Goal: Transaction & Acquisition: Purchase product/service

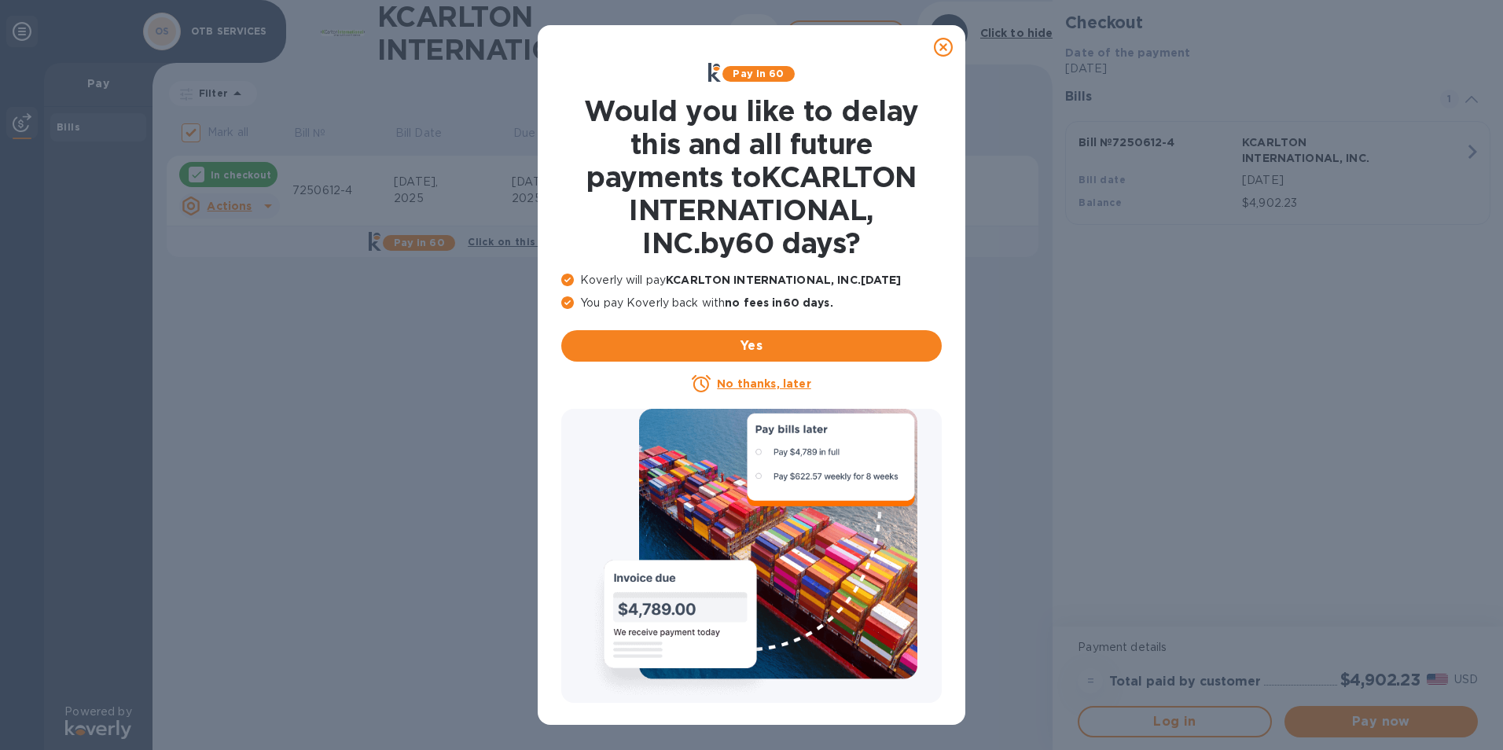
click at [791, 379] on u "No thanks, later" at bounding box center [764, 383] width 94 height 13
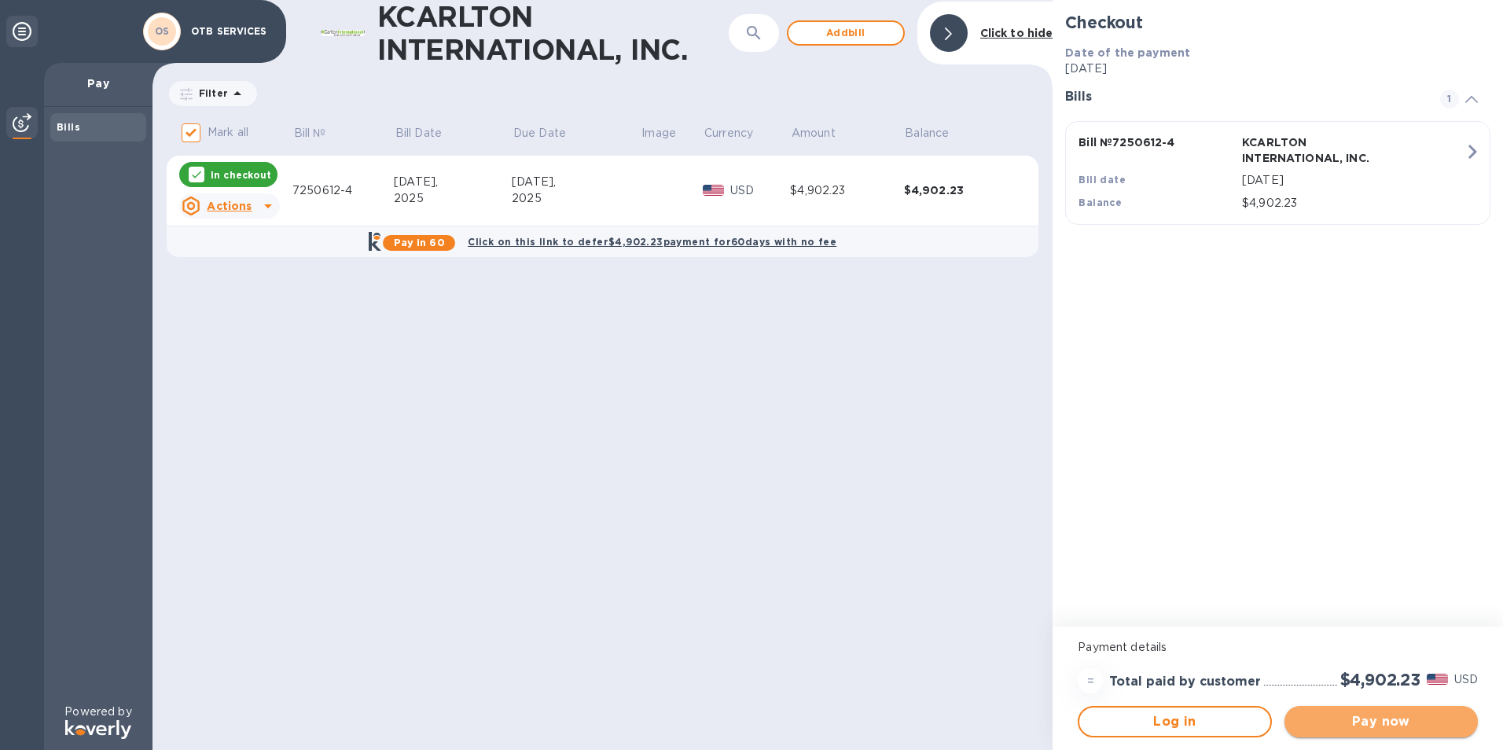
click at [1393, 715] on span "Pay now" at bounding box center [1381, 721] width 168 height 19
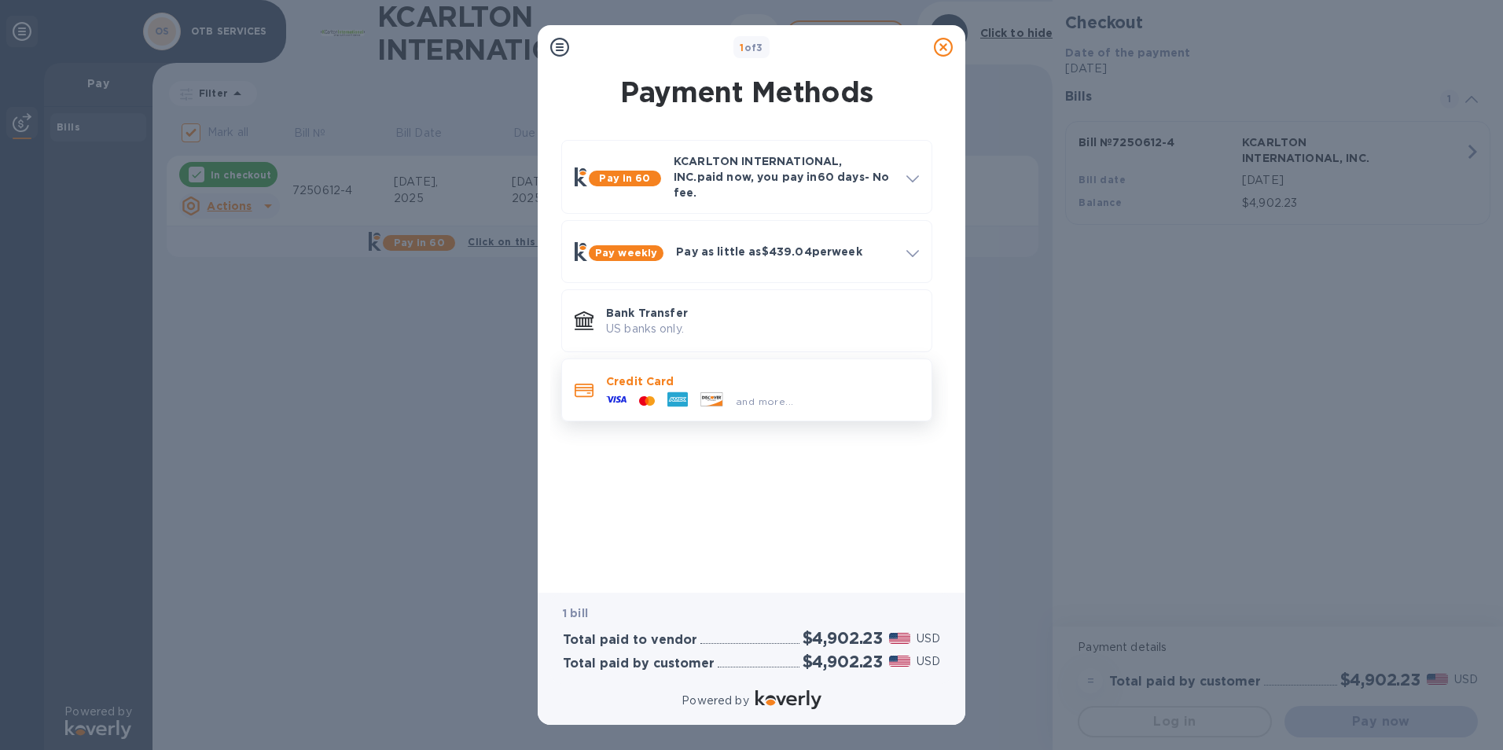
click at [763, 373] on p "Credit Card" at bounding box center [762, 381] width 313 height 16
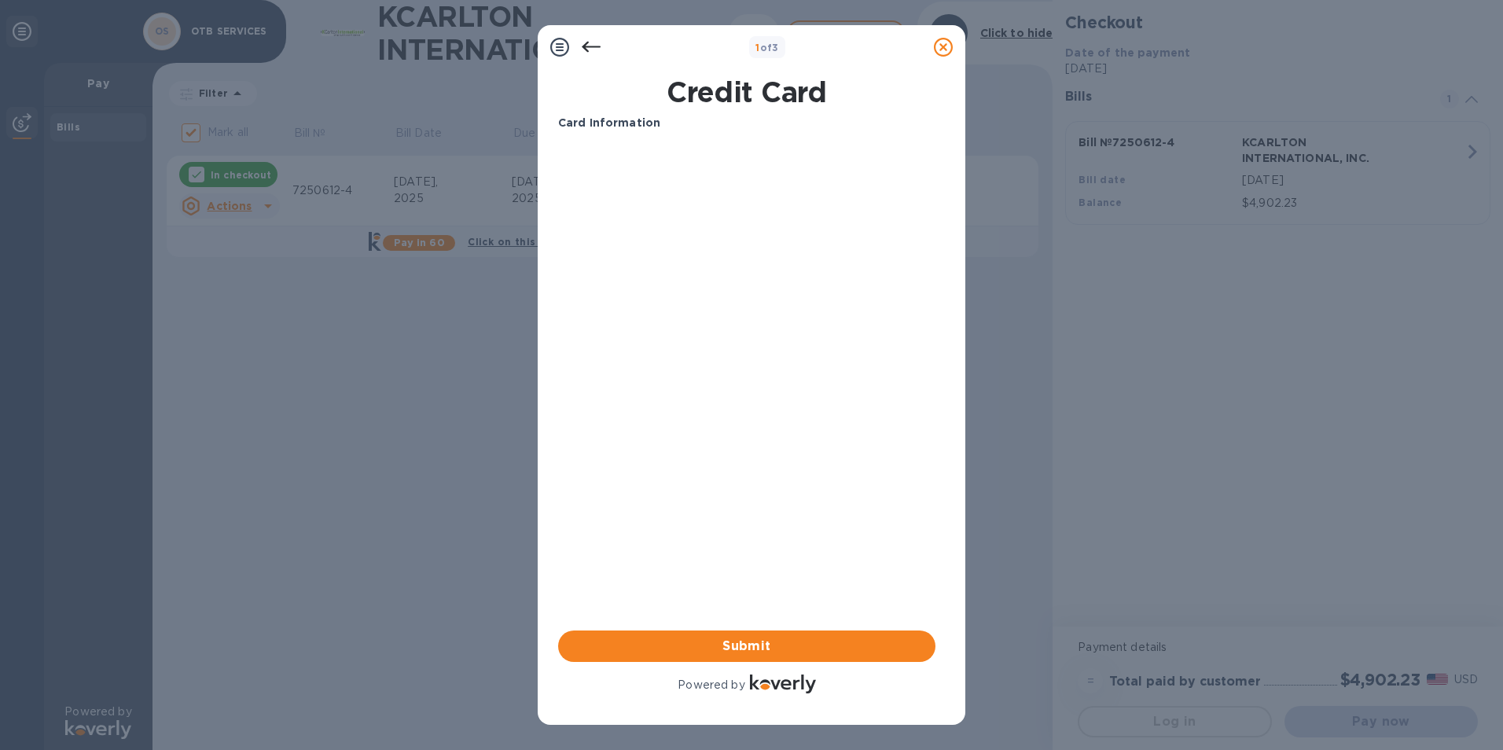
click at [769, 510] on div "Card Information Your browser does not support iframes Submit Powered by" at bounding box center [746, 406] width 377 height 582
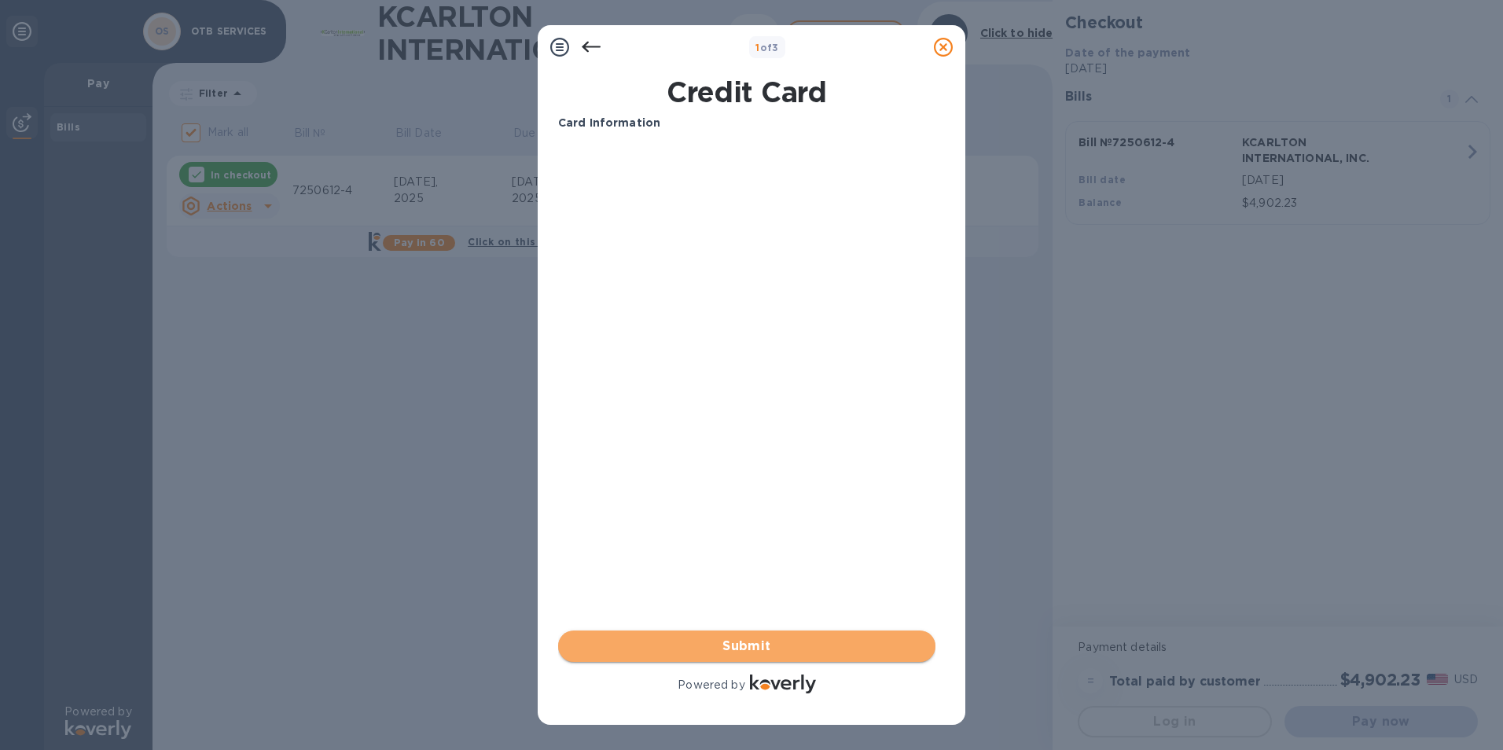
click at [716, 638] on span "Submit" at bounding box center [747, 646] width 352 height 19
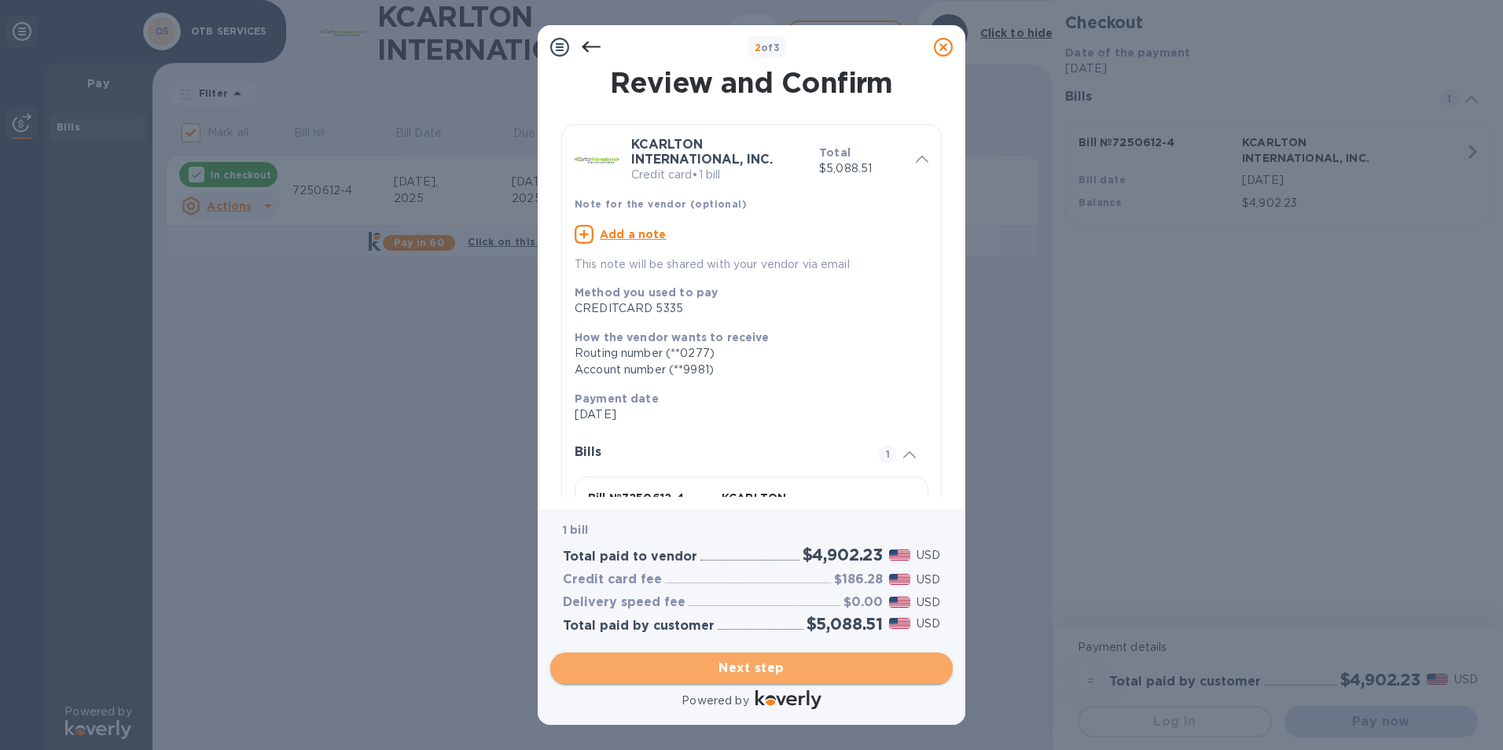
click at [796, 667] on span "Next step" at bounding box center [751, 668] width 377 height 19
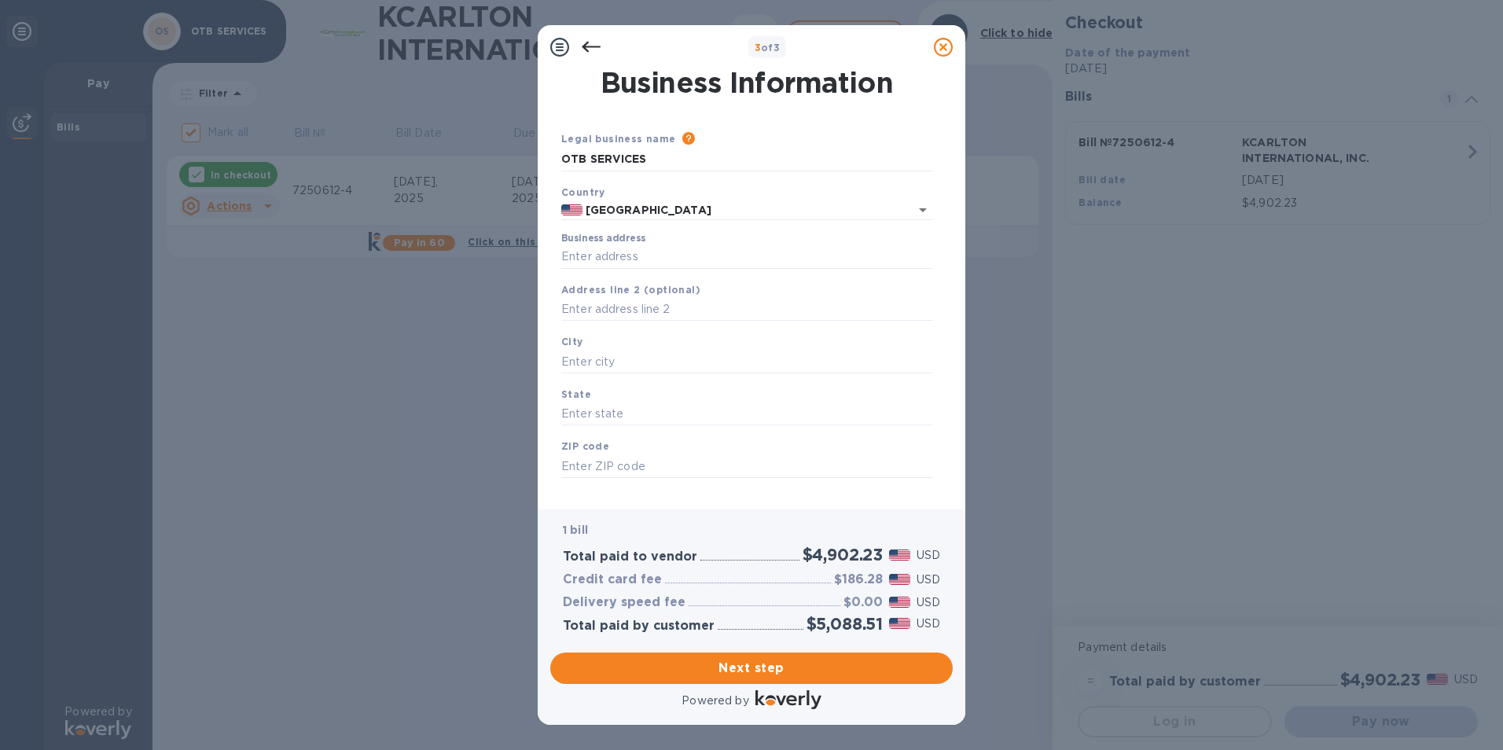
click at [672, 245] on div "Business address" at bounding box center [746, 251] width 371 height 36
click at [669, 259] on input "Business address" at bounding box center [746, 257] width 371 height 24
type input "[STREET_ADDRESS]"
type input "5556"
type input "Hollywood"
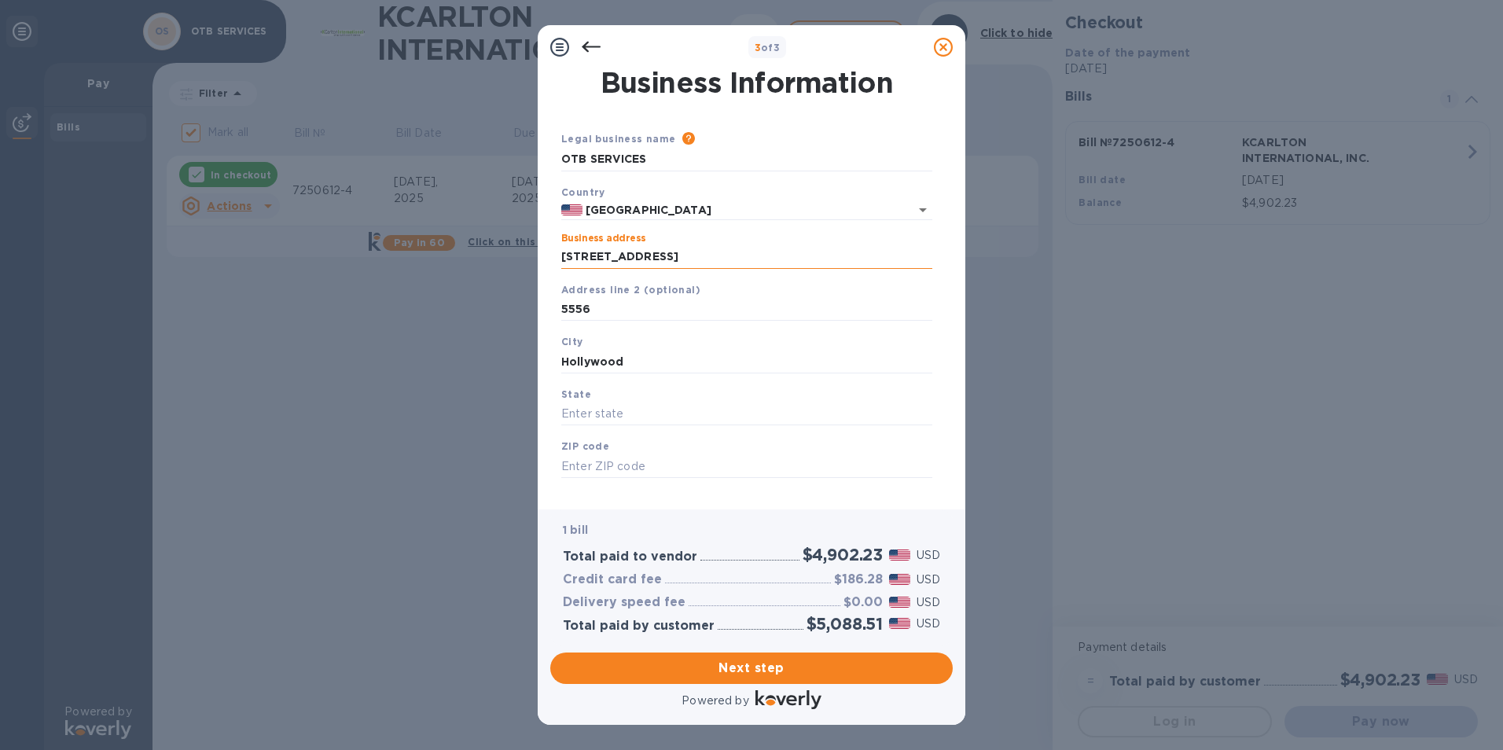
type input "FL"
type input "33020"
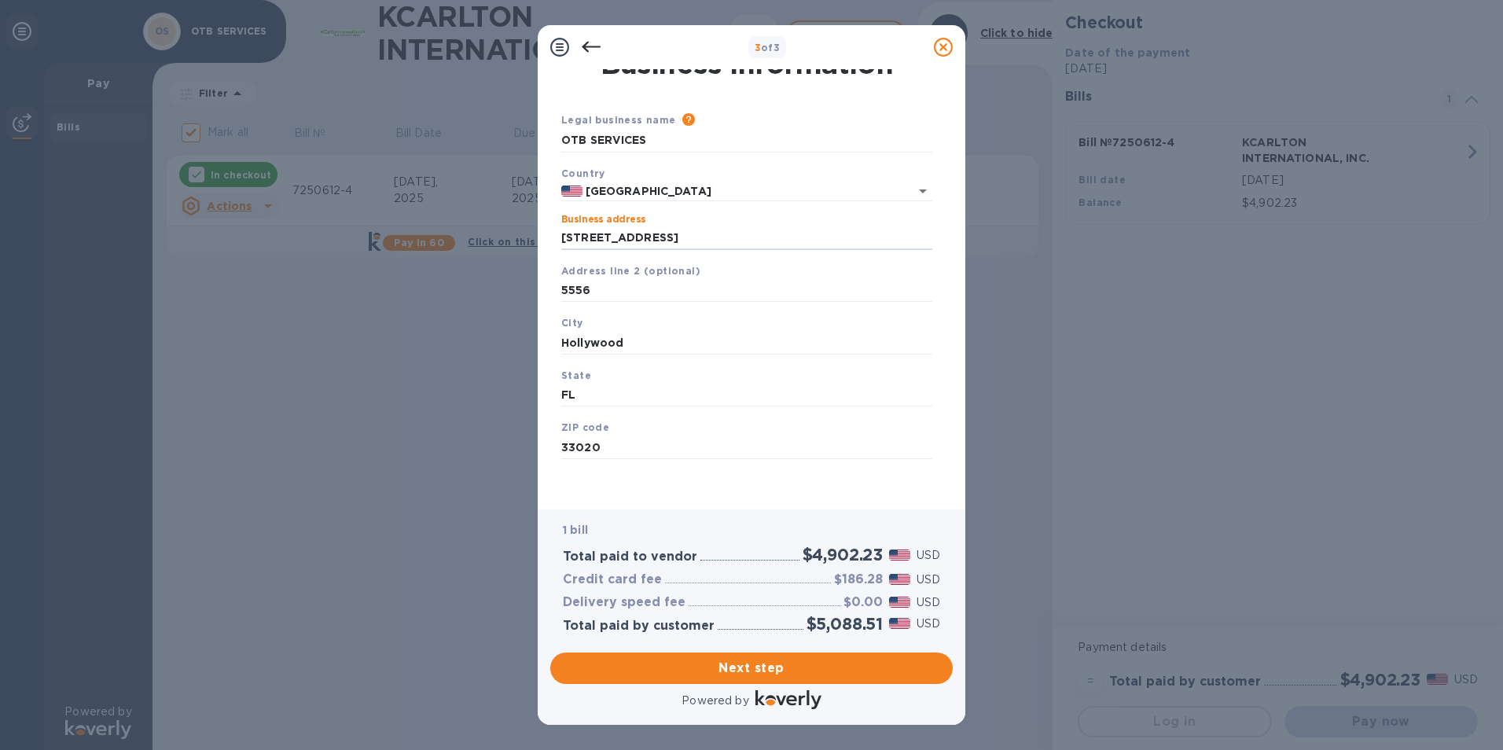
click at [697, 487] on div "Legal business name Please provide the legal name that appears on your SS-4 for…" at bounding box center [747, 304] width 384 height 385
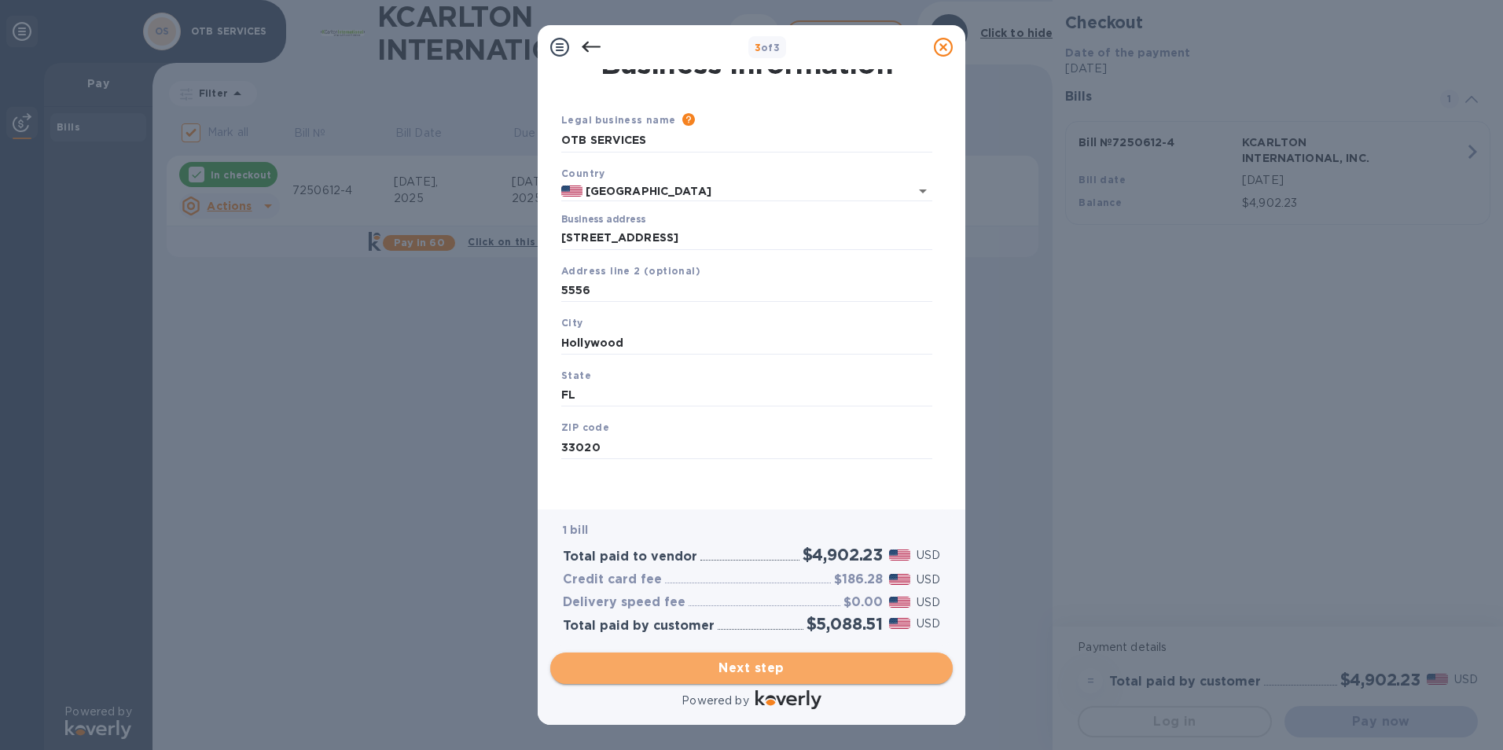
click at [752, 659] on span "Next step" at bounding box center [751, 668] width 377 height 19
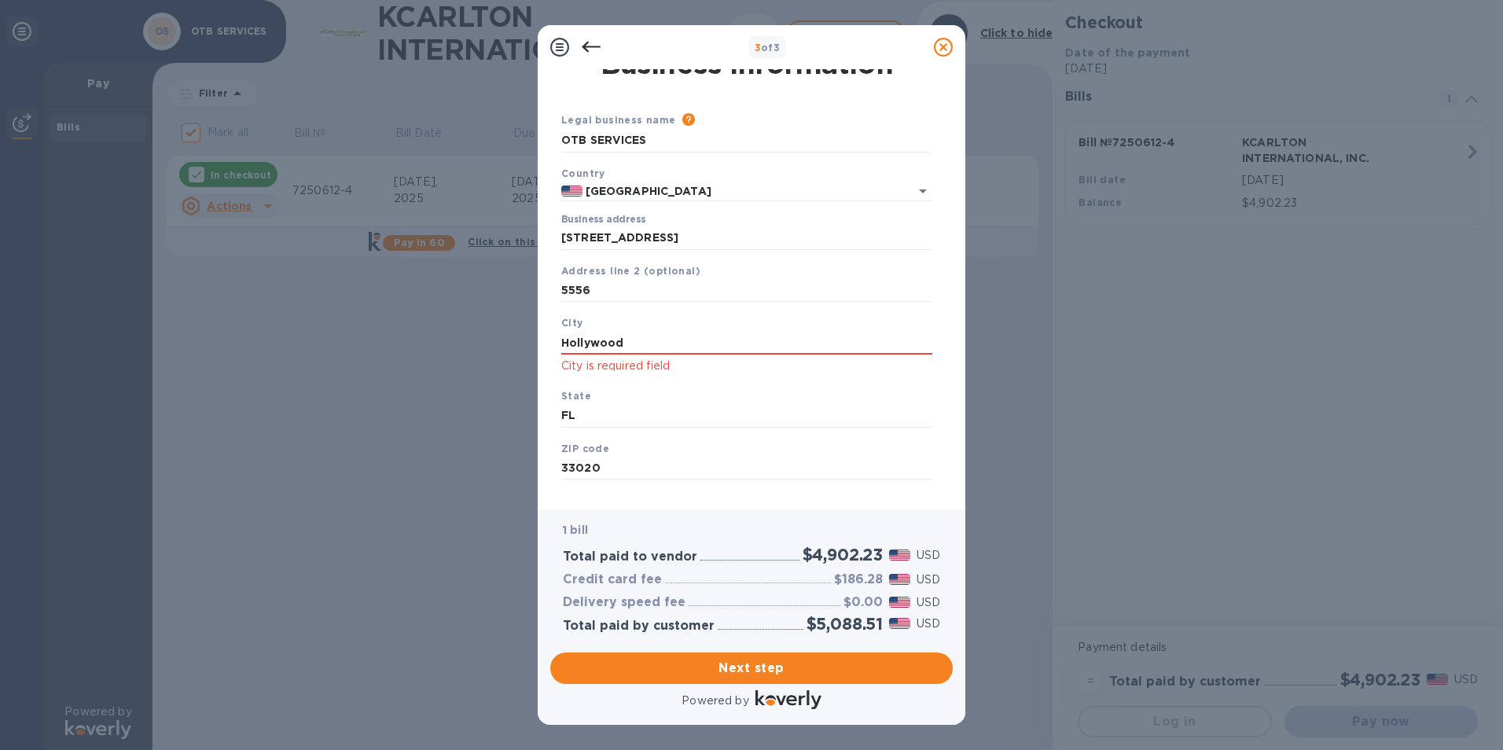
drag, startPoint x: 679, startPoint y: 345, endPoint x: 554, endPoint y: 342, distance: 125.0
click at [554, 344] on div "Business Information Legal business name Please provide the legal name that app…" at bounding box center [751, 283] width 403 height 428
type input "Hollywood"
click at [551, 506] on div "1 bill Total paid to vendor $4,902.23 USD Credit card fee $186.28 USD Delivery …" at bounding box center [751, 577] width 409 height 142
click at [613, 661] on span "Next step" at bounding box center [751, 668] width 377 height 19
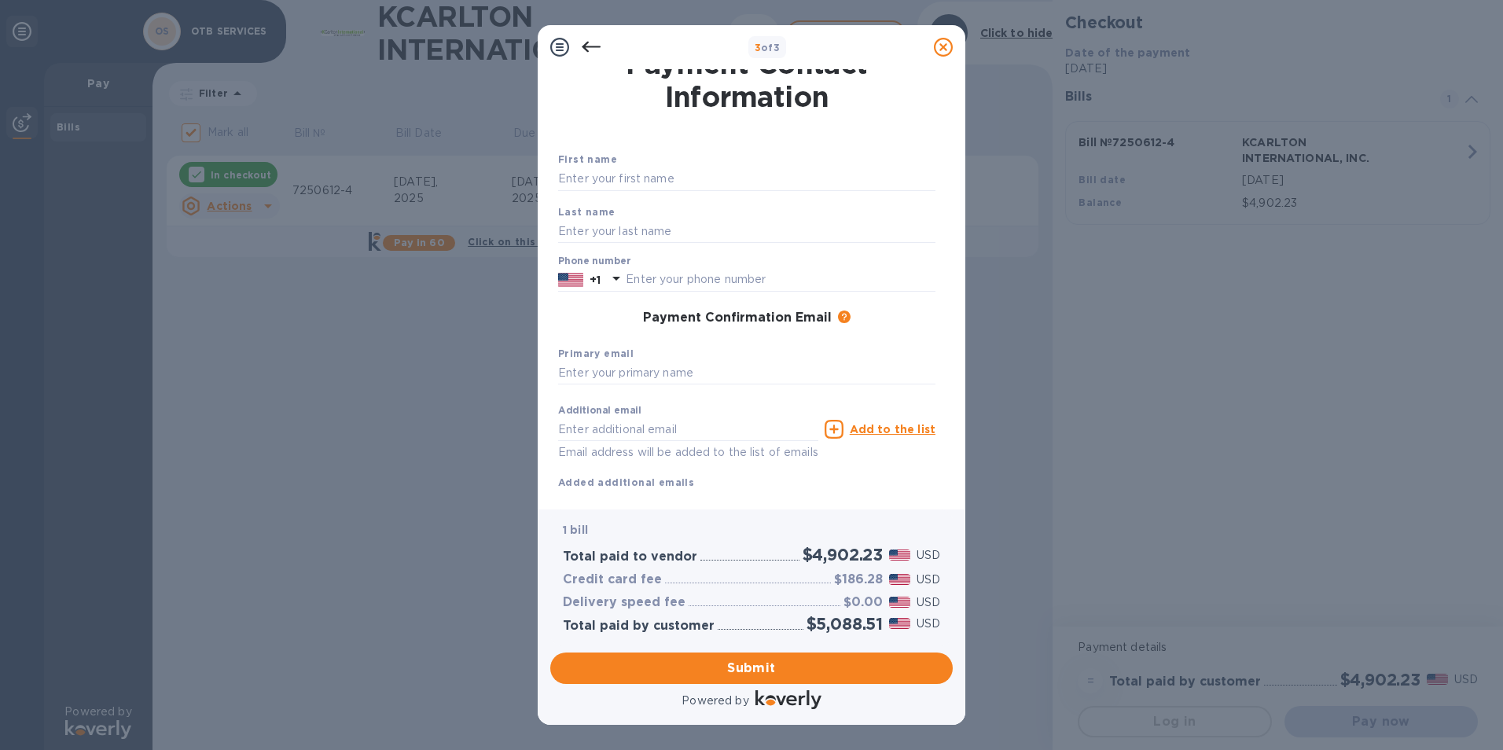
scroll to position [0, 0]
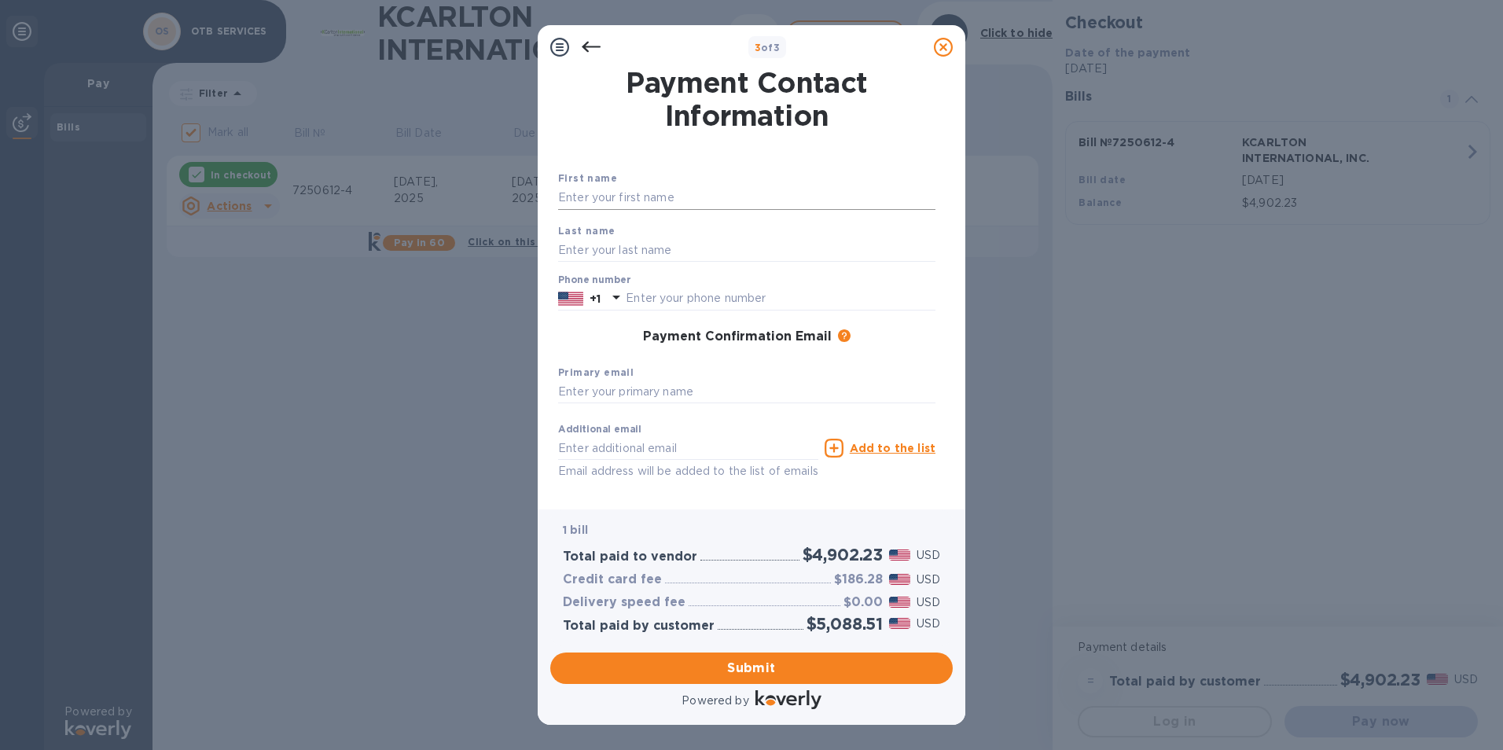
click at [595, 197] on input "text" at bounding box center [746, 198] width 377 height 24
type input "[PERSON_NAME]"
type input "7862466127"
type input "[EMAIL_ADDRESS][DOMAIN_NAME]"
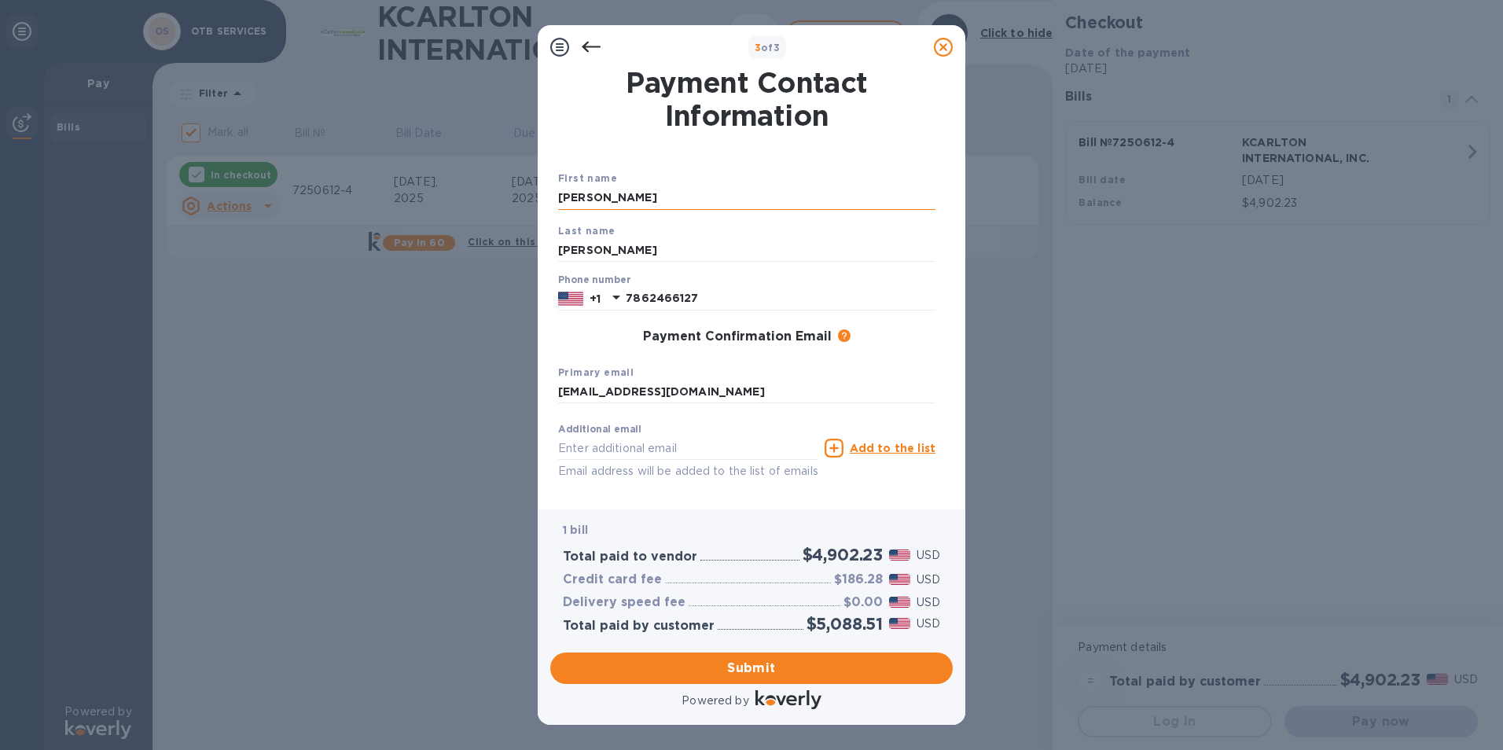
type input "[EMAIL_ADDRESS][DOMAIN_NAME]"
click at [756, 358] on div "Primary email [EMAIL_ADDRESS][DOMAIN_NAME]" at bounding box center [747, 384] width 390 height 53
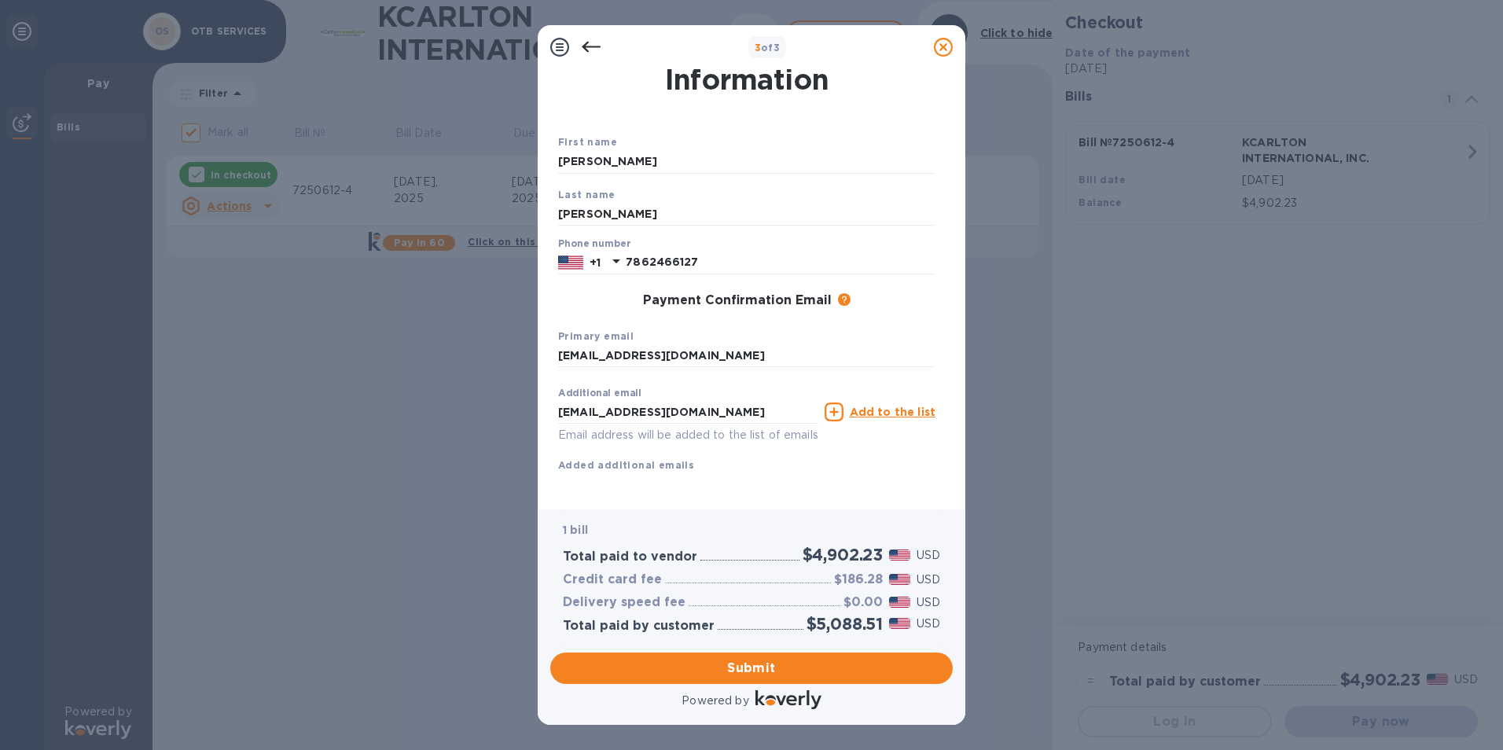
scroll to position [56, 0]
click at [745, 669] on span "Submit" at bounding box center [751, 668] width 377 height 19
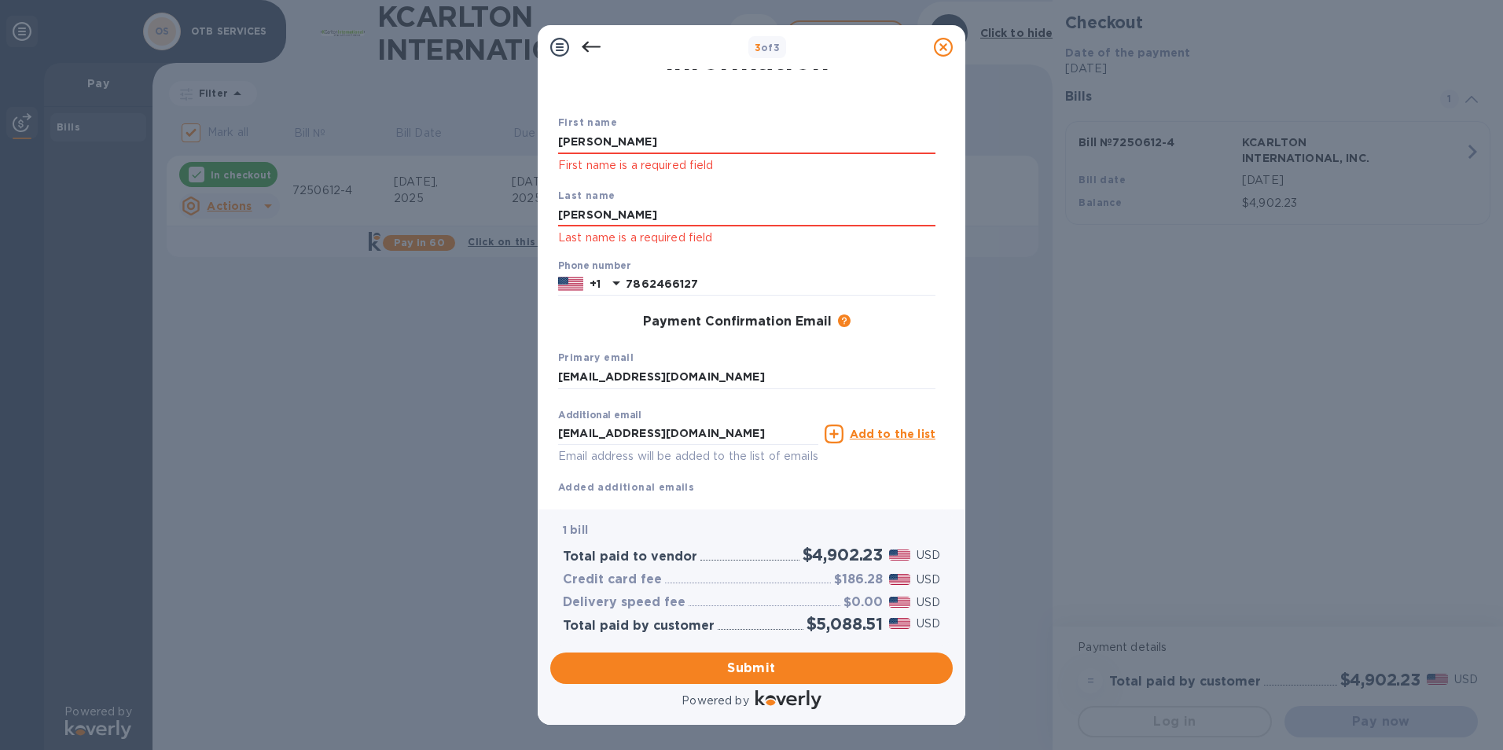
drag, startPoint x: 632, startPoint y: 147, endPoint x: 480, endPoint y: 100, distance: 158.9
click at [485, 107] on div "3 of 3 Payment Contact Information First name [PERSON_NAME] First name is a req…" at bounding box center [751, 375] width 1503 height 750
type input "[PERSON_NAME]"
click at [559, 205] on input "[PERSON_NAME]" at bounding box center [746, 216] width 377 height 24
drag, startPoint x: 580, startPoint y: 215, endPoint x: 549, endPoint y: 215, distance: 31.4
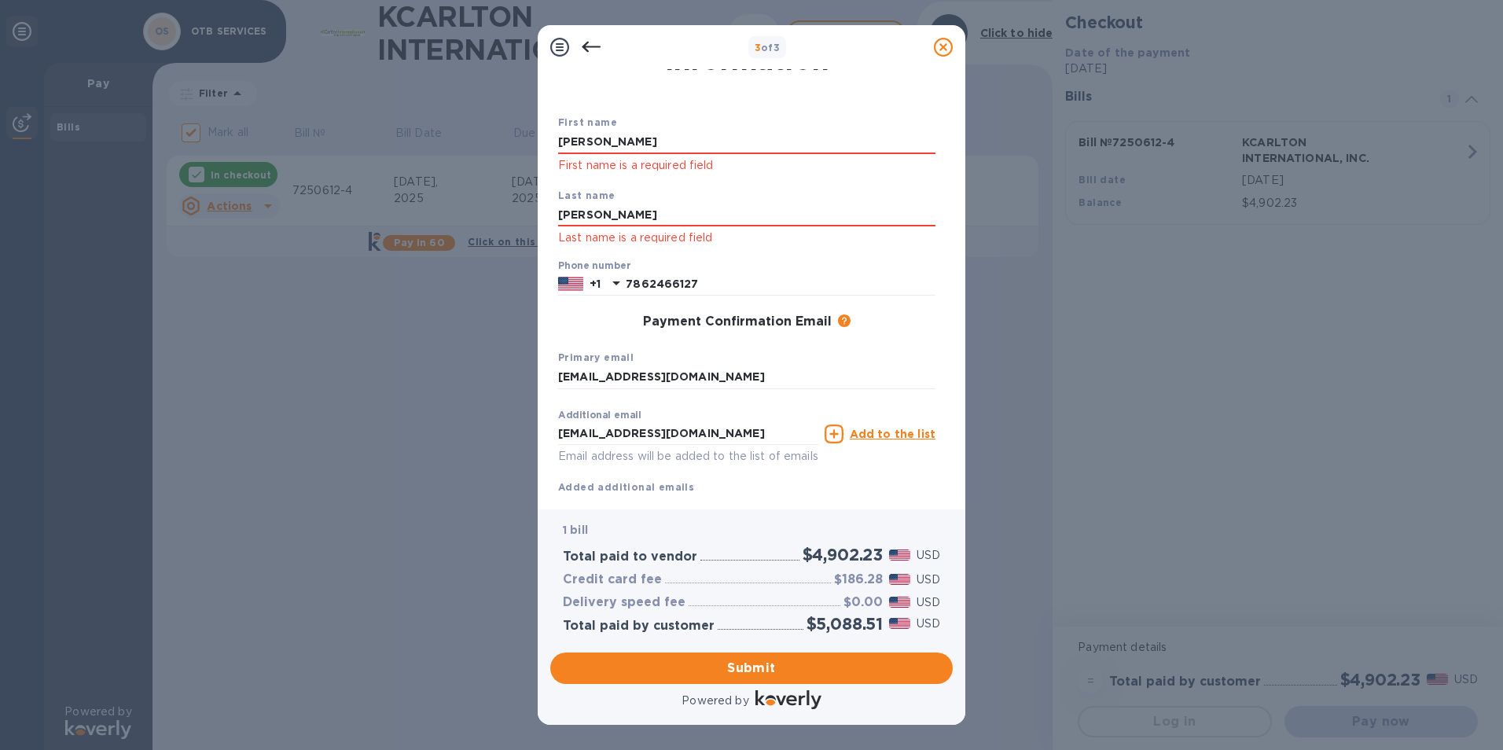
click at [549, 215] on div "Payment Contact Information First name [PERSON_NAME] First name is a required f…" at bounding box center [752, 289] width 428 height 440
type input "[PERSON_NAME]"
click at [715, 255] on div "Phone number [PHONE_NUMBER]" at bounding box center [747, 278] width 390 height 49
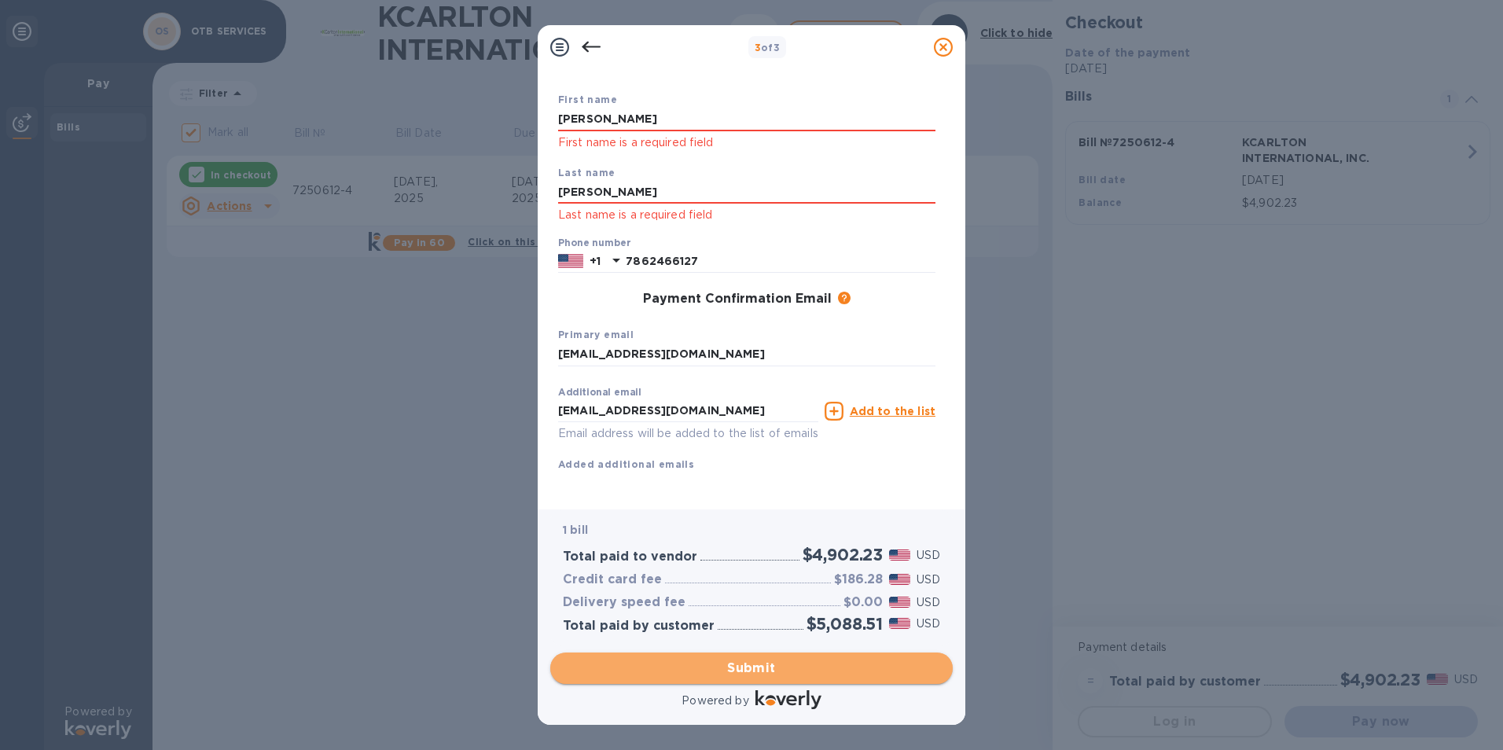
click at [624, 660] on span "Submit" at bounding box center [751, 668] width 377 height 19
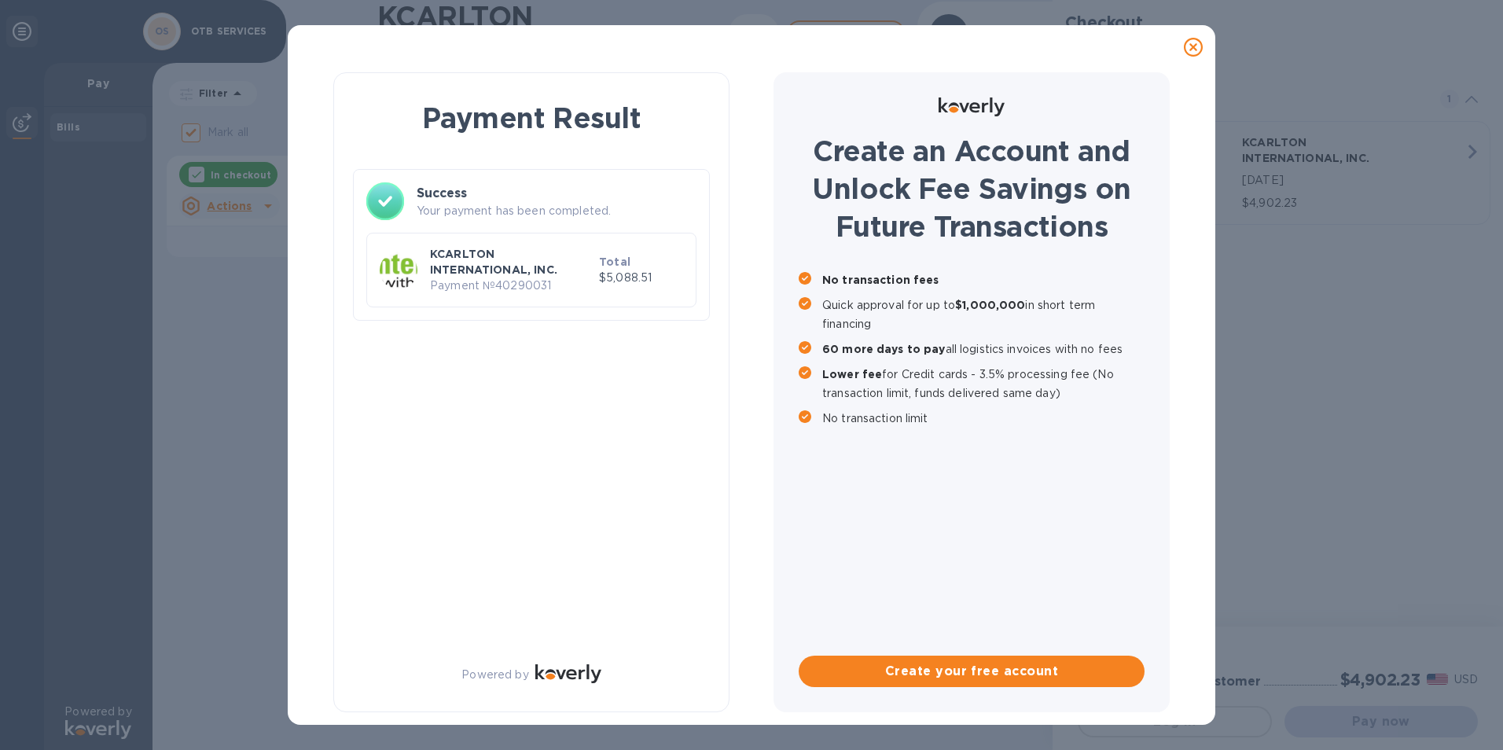
scroll to position [0, 0]
click at [206, 546] on div "Payment Result Success Your payment has been completed. KCARLTON INTERNATIONAL,…" at bounding box center [751, 375] width 1503 height 750
click at [443, 276] on p "KCARLTON INTERNATIONAL, INC." at bounding box center [511, 261] width 163 height 31
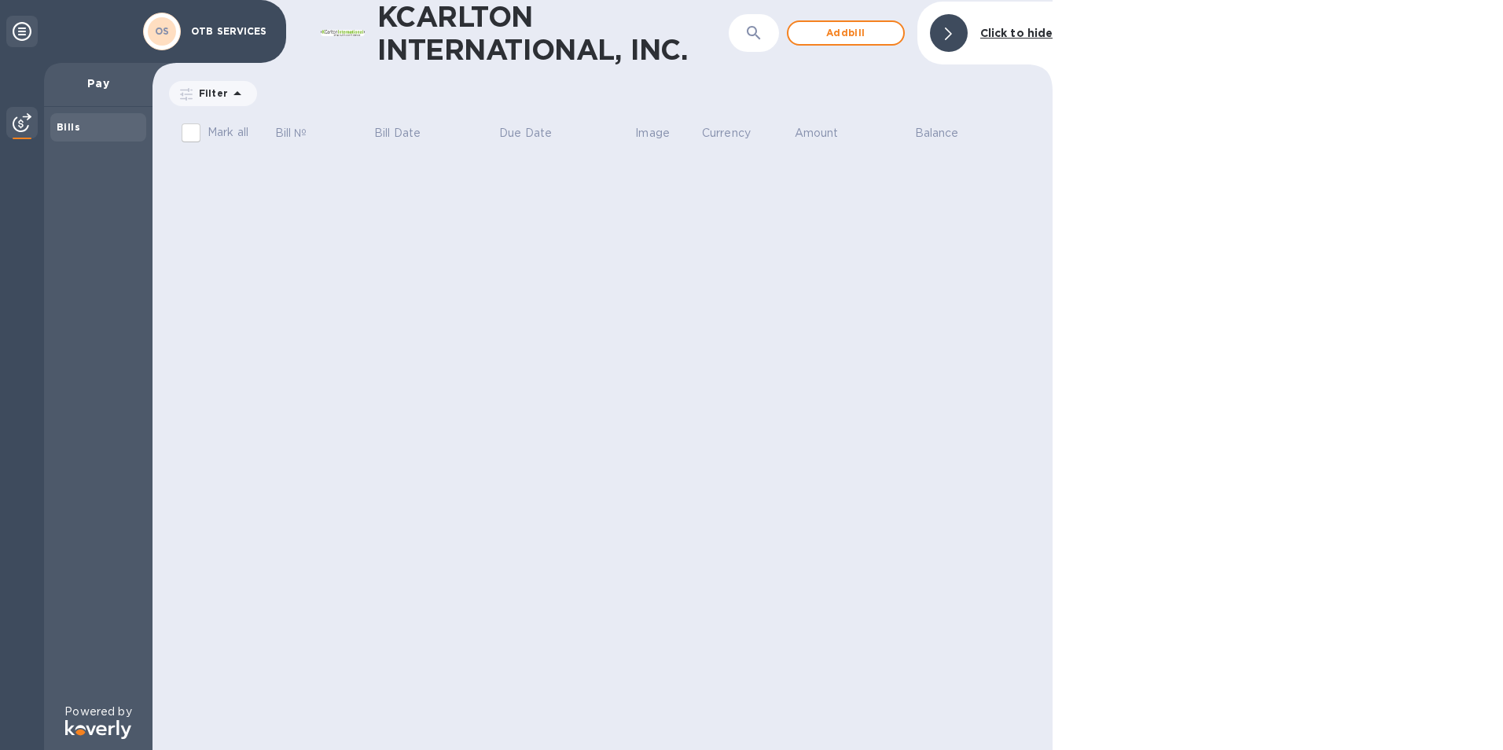
click at [208, 33] on p "OTB SERVICES" at bounding box center [230, 31] width 79 height 11
click at [233, 142] on label "Mark all" at bounding box center [212, 132] width 74 height 33
click at [208, 142] on input "Mark all" at bounding box center [191, 132] width 33 height 33
checkbox input "false"
click at [104, 125] on div "Bills" at bounding box center [98, 127] width 83 height 16
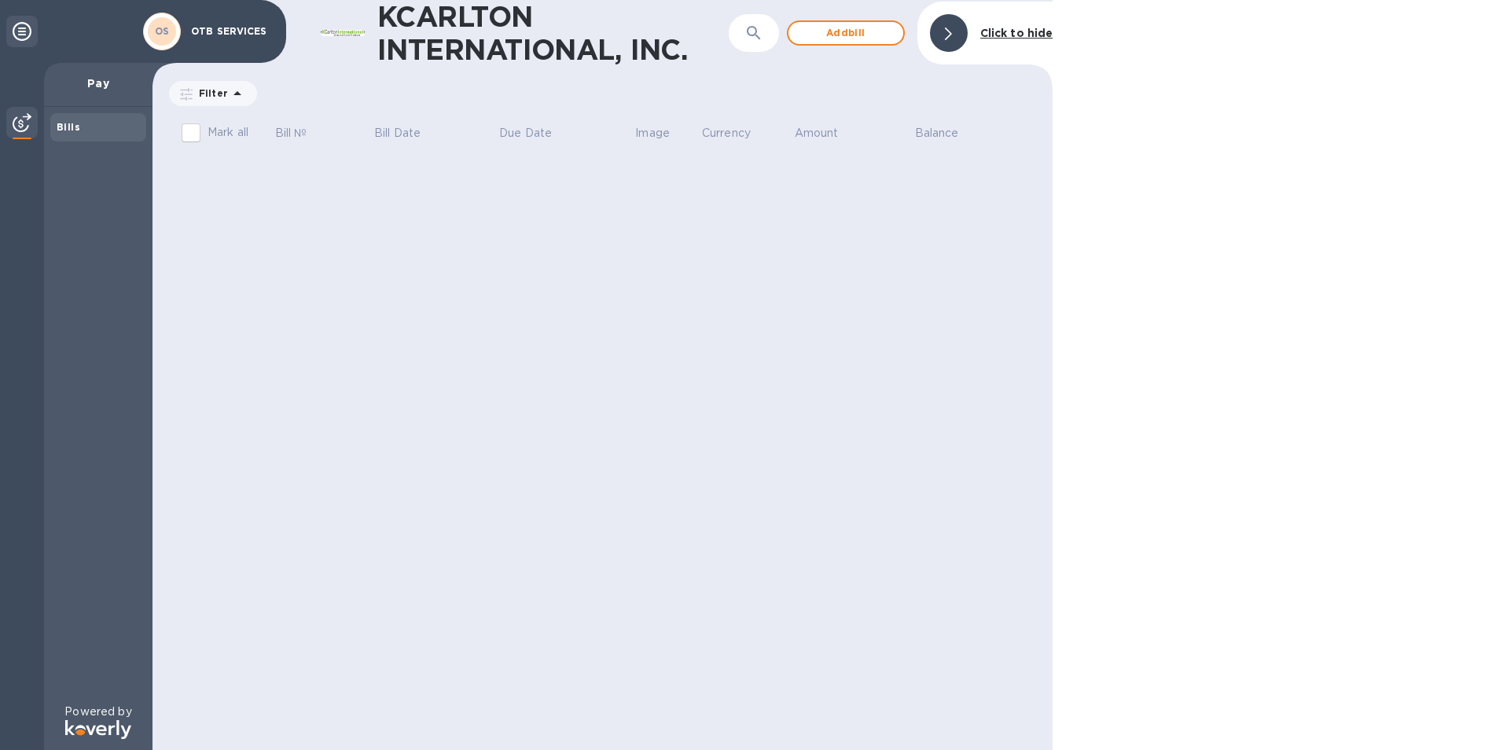
click at [100, 86] on p "Pay" at bounding box center [98, 83] width 83 height 16
click at [950, 32] on icon at bounding box center [948, 34] width 7 height 13
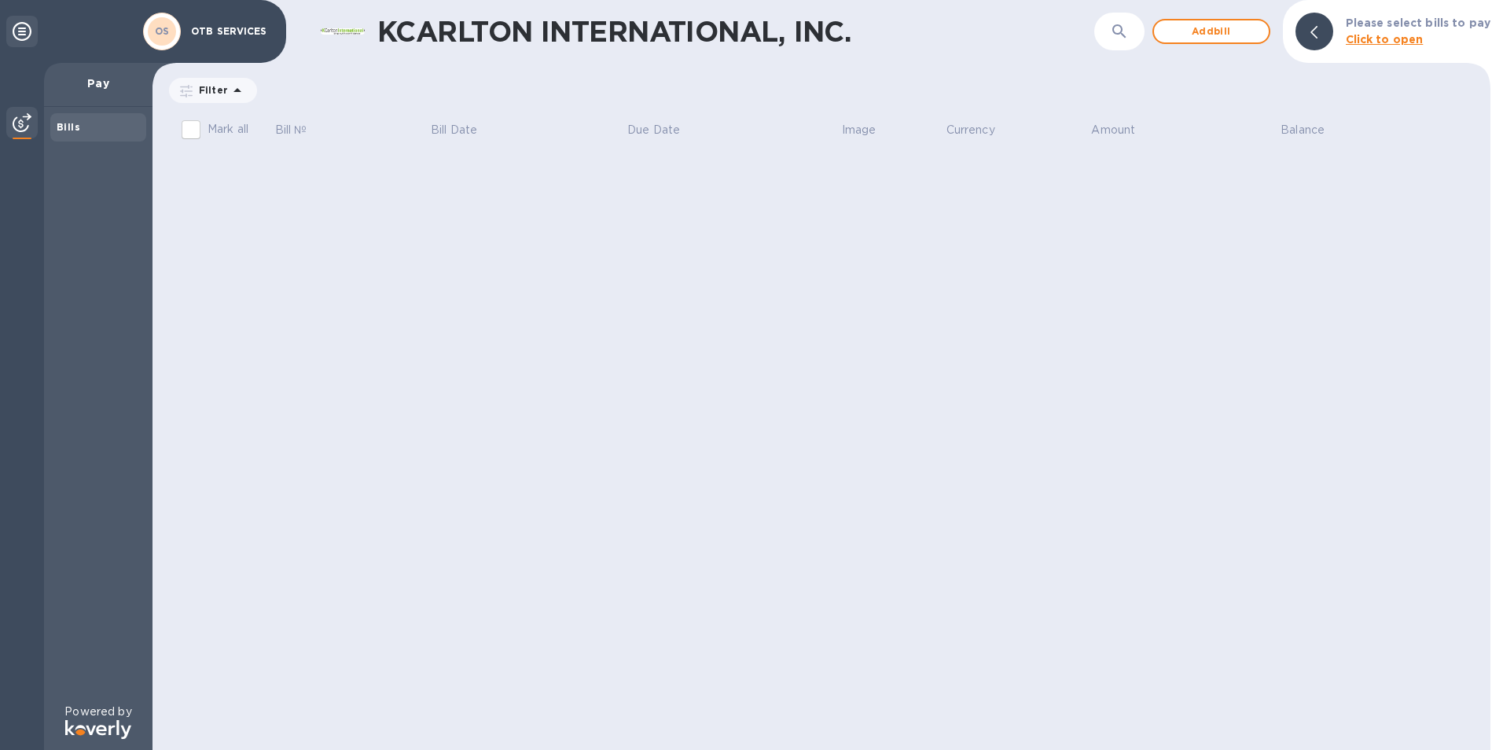
click at [516, 310] on div "KCARLTON INTERNATIONAL, INC. ​ Add bill Please select bills to pay Click to ope…" at bounding box center [822, 375] width 1338 height 750
click at [189, 27] on div "OTB SERVICES" at bounding box center [230, 31] width 93 height 17
